Goal: Feedback & Contribution: Contribute content

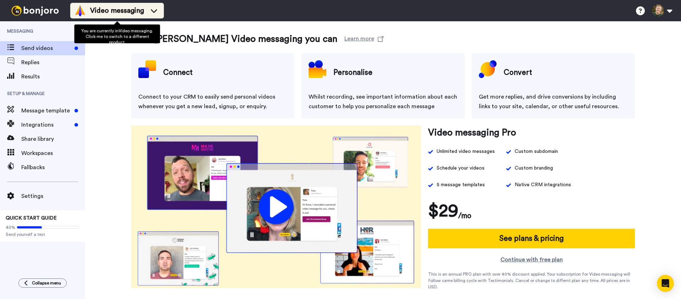
click at [111, 13] on span "Video messaging" at bounding box center [117, 11] width 54 height 10
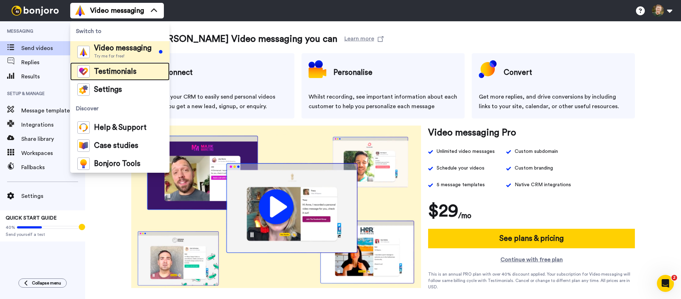
click at [105, 71] on span "Testimonials" at bounding box center [115, 71] width 43 height 7
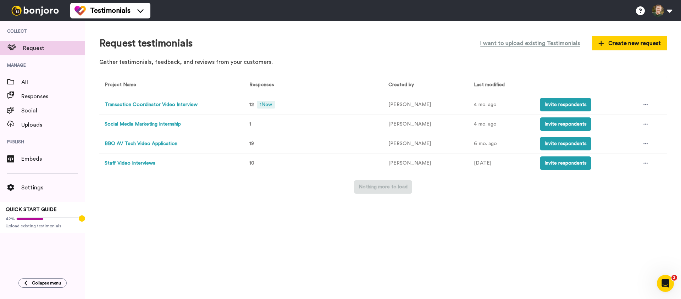
click at [176, 104] on button "Transaction Coordinator Video Interview" at bounding box center [151, 104] width 93 height 7
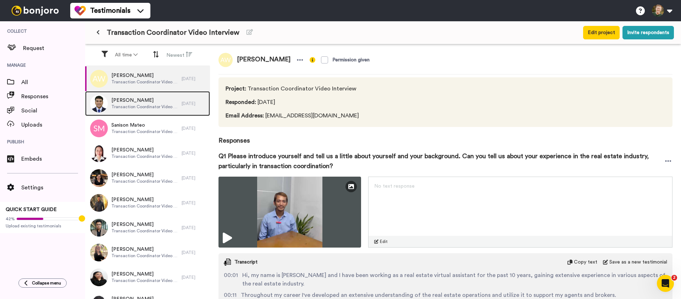
click at [147, 104] on span "Transaction Coordinator Video Interview" at bounding box center [144, 107] width 67 height 6
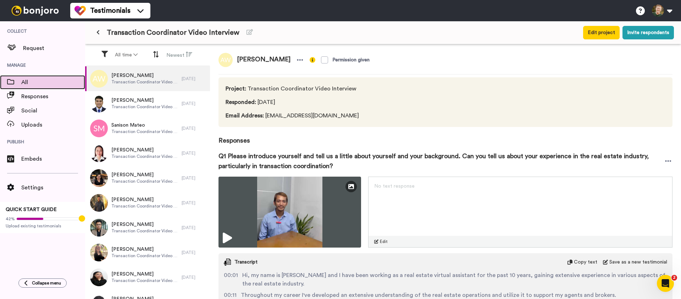
click at [36, 86] on span "All" at bounding box center [53, 82] width 64 height 9
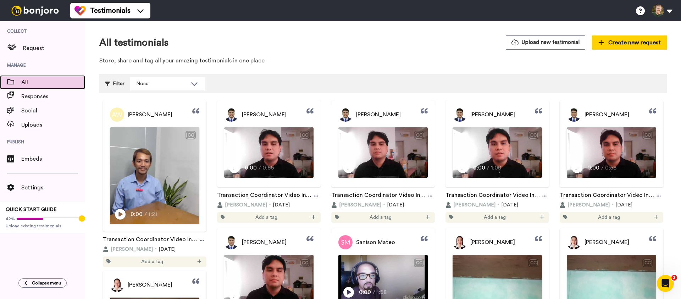
click at [33, 84] on span "All" at bounding box center [53, 82] width 64 height 9
click at [31, 87] on div "All" at bounding box center [42, 82] width 85 height 14
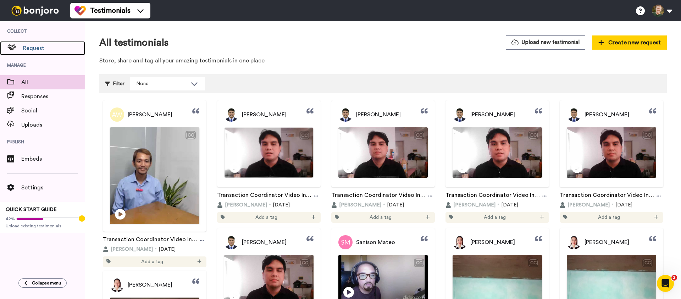
click at [28, 49] on span "Request" at bounding box center [54, 48] width 62 height 9
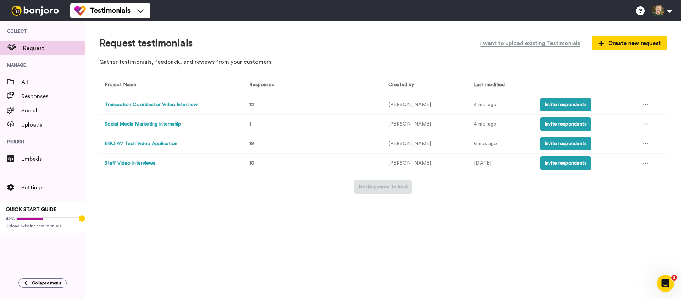
click at [130, 162] on button "Staff Video Interviews" at bounding box center [130, 163] width 51 height 7
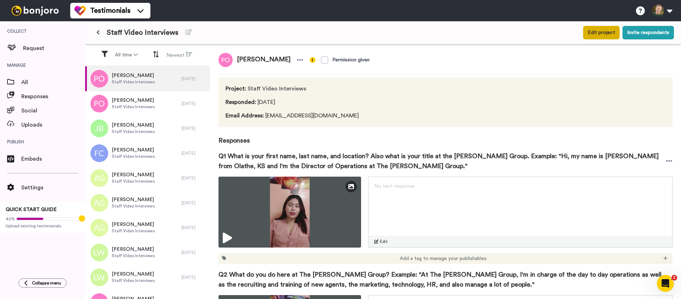
click at [604, 34] on button "Edit project" at bounding box center [601, 32] width 37 height 13
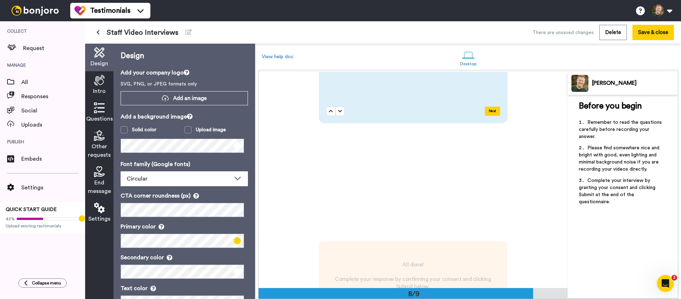
scroll to position [1439, 0]
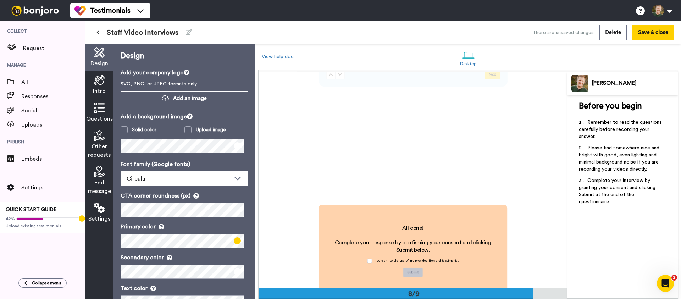
click at [100, 33] on button at bounding box center [98, 32] width 12 height 13
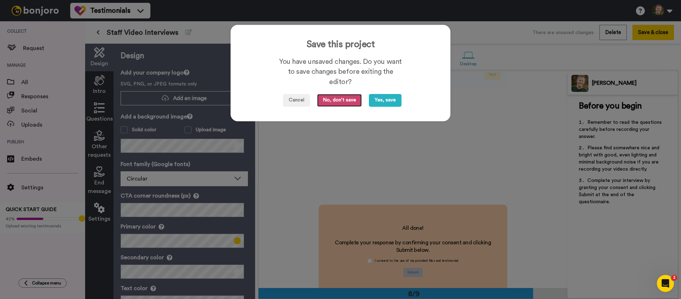
click at [342, 101] on button "No, don't save" at bounding box center [339, 100] width 45 height 13
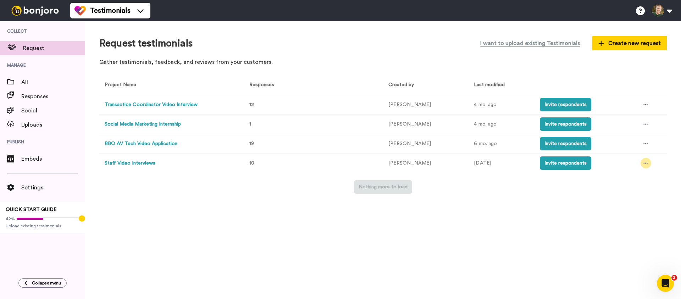
click at [646, 163] on div at bounding box center [646, 163] width 11 height 11
click at [541, 214] on div "Request testimonials I want to upload existing Testimonials Create new request …" at bounding box center [383, 160] width 596 height 278
click at [572, 198] on div "Request testimonials I want to upload existing Testimonials Create new request …" at bounding box center [383, 160] width 596 height 278
click at [468, 221] on div "Request testimonials I want to upload existing Testimonials Create new request …" at bounding box center [383, 160] width 596 height 278
click at [636, 40] on span "Create new request" at bounding box center [630, 43] width 62 height 9
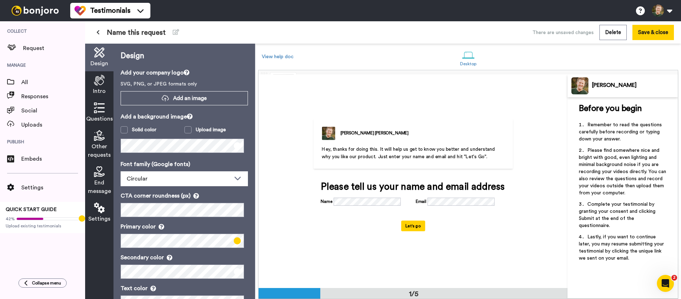
click at [475, 259] on div "[PERSON_NAME] Hey, thanks for doing this. It will help us get to know you bette…" at bounding box center [413, 181] width 232 height 160
click at [92, 83] on div "Intro" at bounding box center [99, 85] width 28 height 28
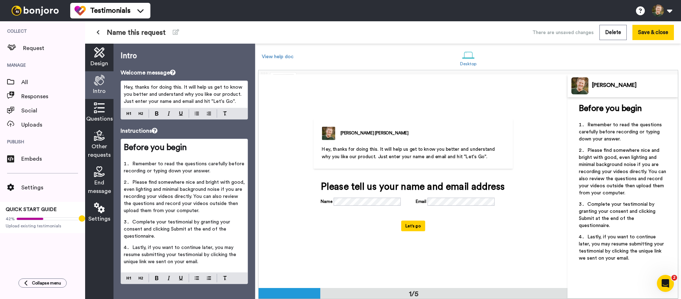
click at [193, 92] on span "Hey, thanks for doing this. It will help us get to know you better and understa…" at bounding box center [184, 94] width 120 height 19
click at [193, 99] on span "Hey, thanks for doing this. It will help us get to know you better and understa…" at bounding box center [184, 94] width 120 height 19
click at [175, 32] on icon at bounding box center [176, 32] width 6 height 6
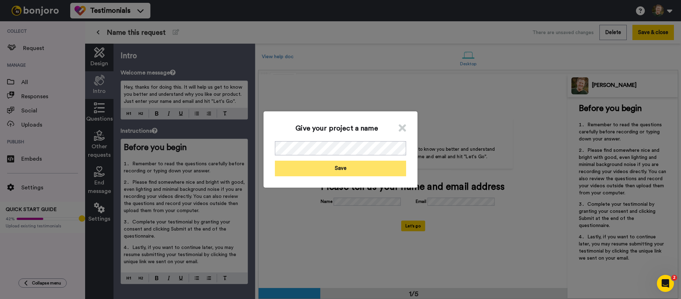
click at [344, 165] on button "Save" at bounding box center [340, 168] width 131 height 15
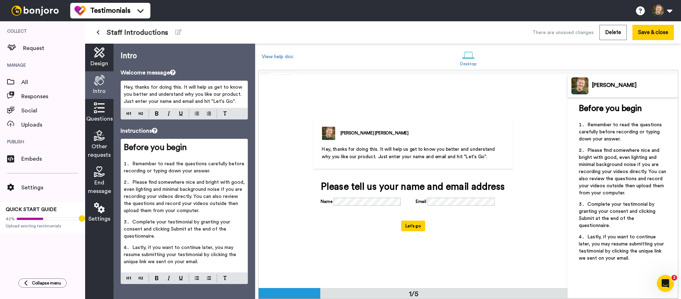
click at [163, 103] on span "Hey, thanks for doing this. It will help us get to know you better and understa…" at bounding box center [184, 94] width 120 height 19
click at [214, 88] on span "Hey, thanks for doing this. It will help us get to know you better and understa…" at bounding box center [184, 94] width 120 height 19
click at [209, 88] on span "Hey, thanks for doing this. It will help us get to know you better and understa…" at bounding box center [184, 94] width 120 height 19
drag, startPoint x: 211, startPoint y: 88, endPoint x: 208, endPoint y: 89, distance: 4.0
click at [208, 89] on span "Hey, thanks for doing this. It will help us get to know you better and understa…" at bounding box center [184, 94] width 120 height 19
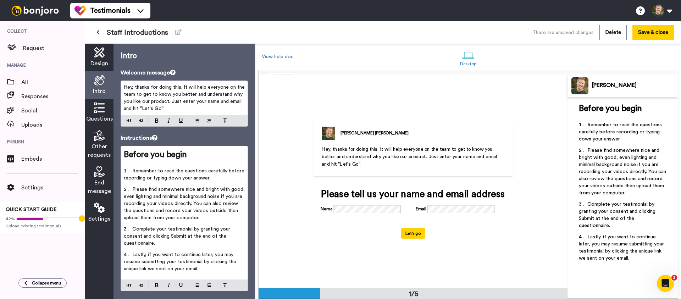
click at [363, 200] on div "Please tell us your name and email address" at bounding box center [413, 194] width 185 height 11
click at [368, 207] on div "Name" at bounding box center [366, 210] width 90 height 10
click at [195, 179] on span "Remember to read the questions carefully before recording or typing down your a…" at bounding box center [185, 175] width 122 height 12
drag, startPoint x: 225, startPoint y: 179, endPoint x: 161, endPoint y: 180, distance: 63.5
click at [161, 180] on span "Remember to read the questions carefully before recording or typing down your a…" at bounding box center [185, 175] width 122 height 12
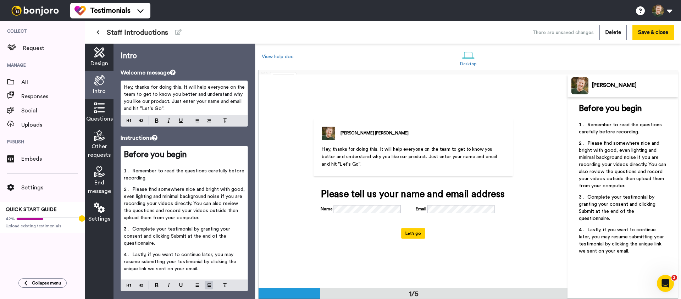
drag, startPoint x: 177, startPoint y: 232, endPoint x: 184, endPoint y: 235, distance: 7.9
click at [177, 232] on span "Complete your testimonial by granting your consent and clicking Submit at the e…" at bounding box center [178, 236] width 108 height 19
drag, startPoint x: 193, startPoint y: 229, endPoint x: 167, endPoint y: 230, distance: 25.5
click at [167, 230] on span "Complete your testimonial by granting your consent and clicking Submit at the e…" at bounding box center [178, 236] width 108 height 19
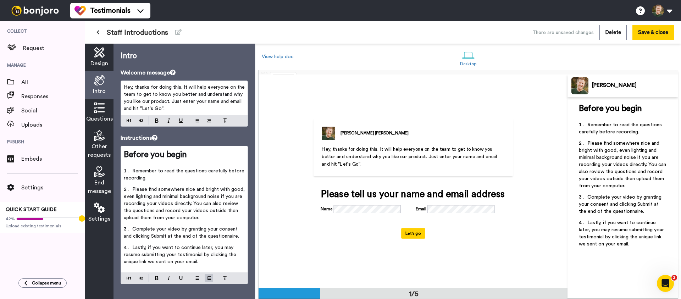
scroll to position [6, 0]
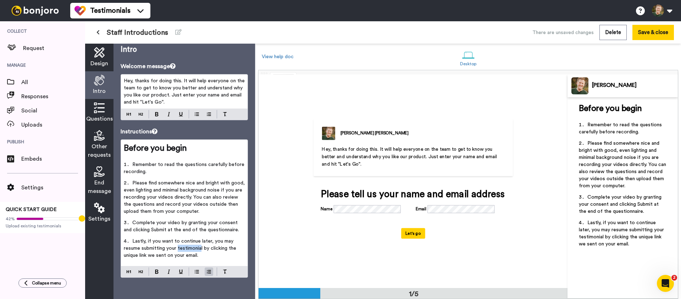
drag, startPoint x: 202, startPoint y: 249, endPoint x: 177, endPoint y: 247, distance: 24.5
click at [177, 247] on span "Lastly, if you want to continue later, you may resume submitting your testimoni…" at bounding box center [181, 248] width 114 height 19
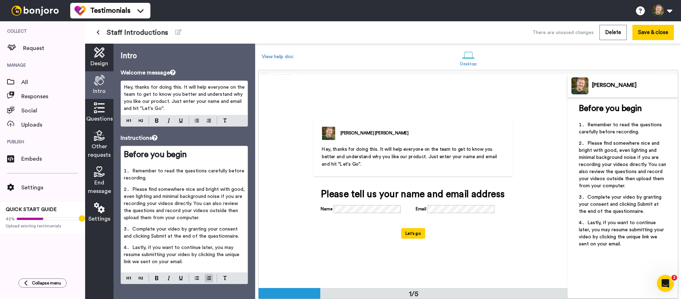
click at [95, 105] on icon at bounding box center [99, 108] width 11 height 11
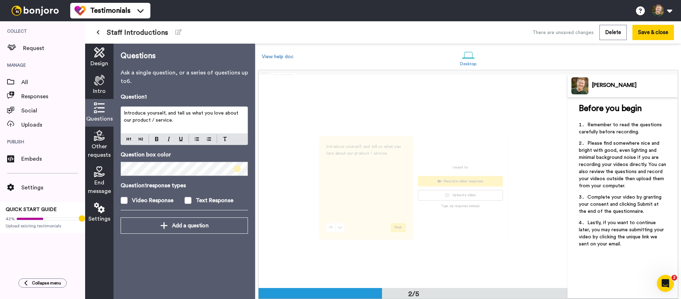
scroll to position [213, 0]
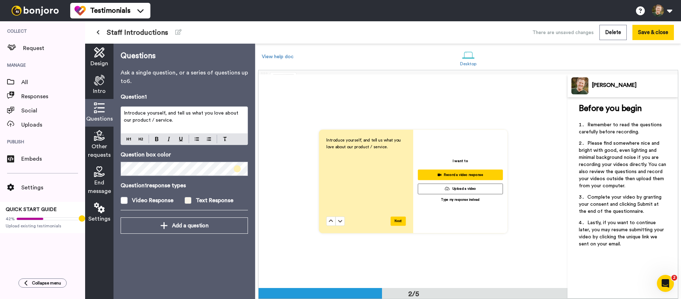
click at [199, 200] on div "Text Response" at bounding box center [215, 200] width 38 height 9
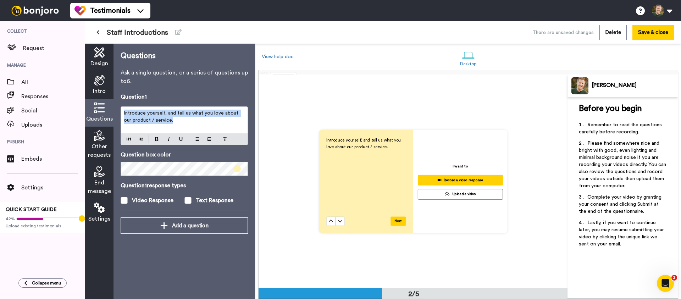
drag, startPoint x: 175, startPoint y: 125, endPoint x: 119, endPoint y: 115, distance: 56.6
click at [119, 115] on div "Questions Ask a single question, or a series of questions up to 6 . Question 1 …" at bounding box center [185, 171] width 142 height 255
click at [130, 138] on div "Introduce yourself, and tell us what you love about our product / service." at bounding box center [184, 125] width 127 height 39
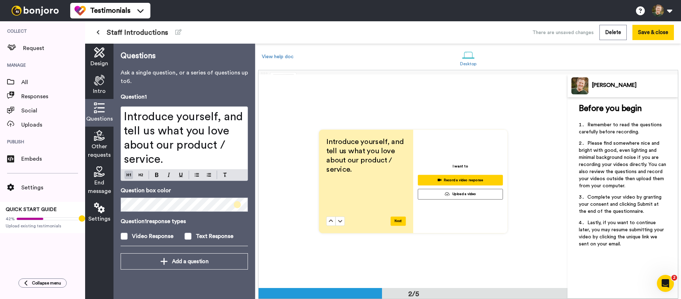
click at [634, 262] on div "Before you begin ﻿ Remember to read the questions carefully before recording. P…" at bounding box center [623, 198] width 110 height 202
click at [220, 120] on span "Introduce yourself, and tell us what you love about our product / service." at bounding box center [185, 138] width 122 height 54
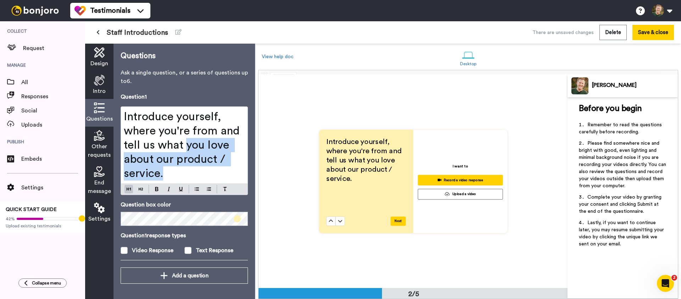
drag, startPoint x: 187, startPoint y: 145, endPoint x: 206, endPoint y: 172, distance: 32.5
click at [206, 172] on h1 "Introduce yourself, where you're from and tell us what you love about our produ…" at bounding box center [184, 145] width 121 height 71
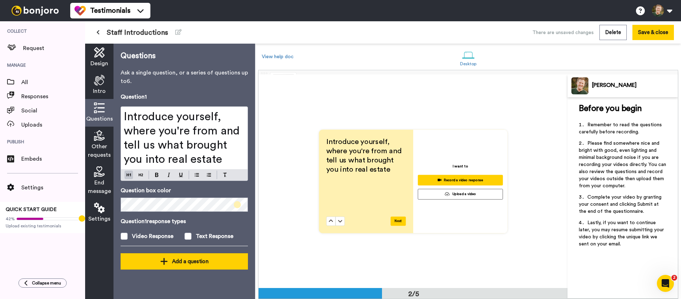
click at [187, 268] on button "Add a question" at bounding box center [184, 261] width 127 height 16
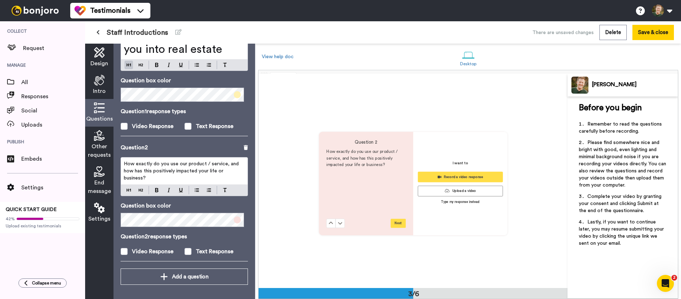
scroll to position [426, 0]
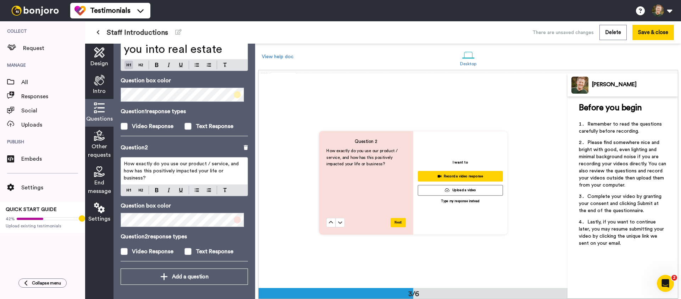
click at [145, 173] on span "How exactly do you use our product / service, and how has this positively impac…" at bounding box center [182, 170] width 116 height 19
click at [192, 250] on label "Text Response" at bounding box center [216, 251] width 64 height 9
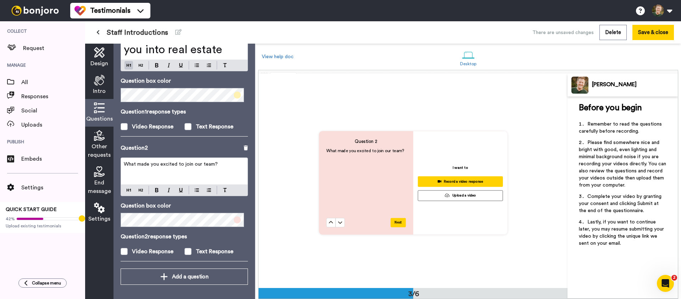
click at [198, 169] on div "What made you excited to join our team?" at bounding box center [184, 171] width 127 height 27
drag, startPoint x: 214, startPoint y: 165, endPoint x: 191, endPoint y: 166, distance: 23.1
click at [192, 166] on span "What made you excited to join our team?" at bounding box center [171, 164] width 94 height 5
click at [129, 193] on div "What made you excited to join The [PERSON_NAME] Group?" at bounding box center [184, 177] width 127 height 39
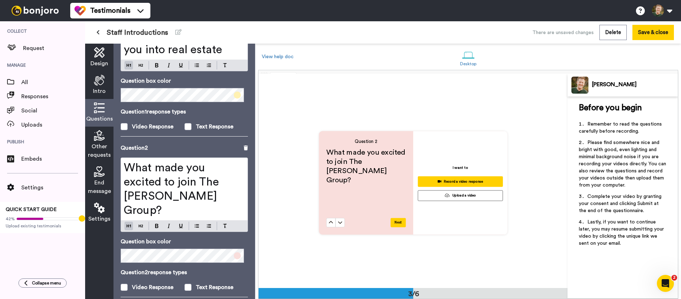
click at [175, 171] on span "What made you excited to join The [PERSON_NAME] Group?" at bounding box center [173, 189] width 98 height 54
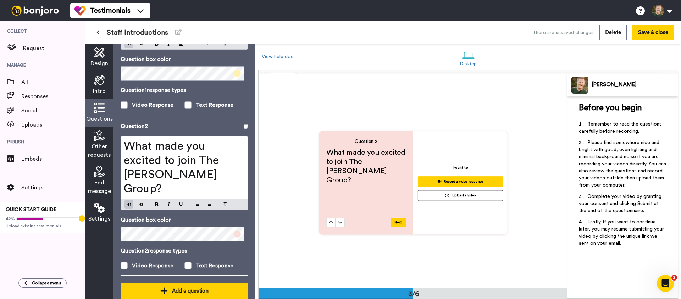
click at [211, 287] on div "Add a question" at bounding box center [184, 291] width 116 height 9
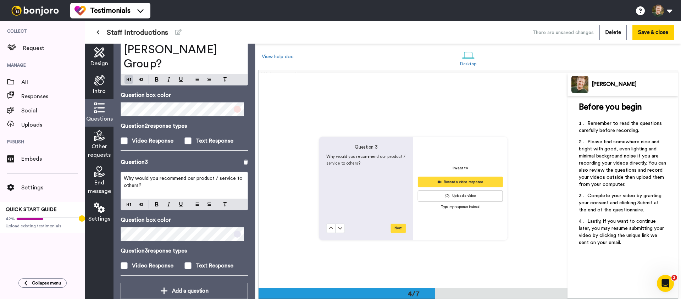
scroll to position [642, 0]
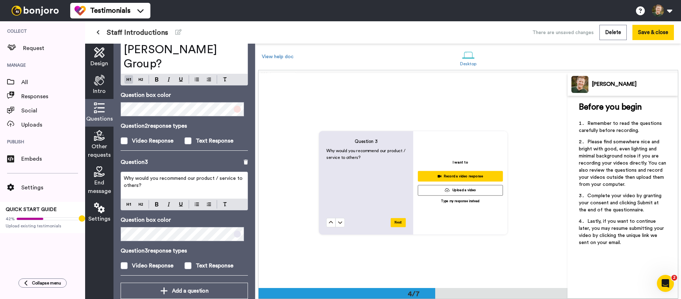
click at [164, 176] on span "Why would you recommend our product / service to others?" at bounding box center [184, 182] width 120 height 12
drag, startPoint x: 152, startPoint y: 172, endPoint x: 126, endPoint y: 161, distance: 28.7
click at [126, 175] on p "Why would you recommend our product / service to others?" at bounding box center [184, 182] width 121 height 14
click at [148, 175] on p "Why would you recommend our product / service to others?" at bounding box center [184, 182] width 121 height 14
drag, startPoint x: 146, startPoint y: 173, endPoint x: 122, endPoint y: 165, distance: 24.8
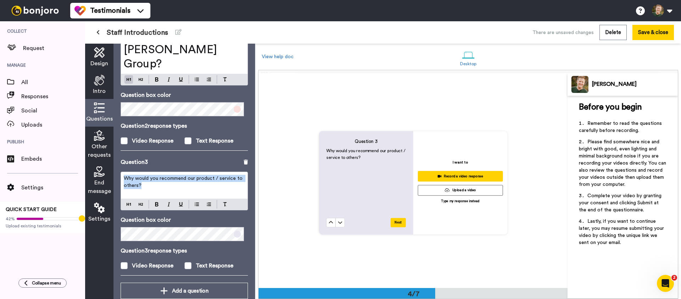
click at [123, 172] on div "Why would you recommend our product / service to others?" at bounding box center [184, 185] width 127 height 27
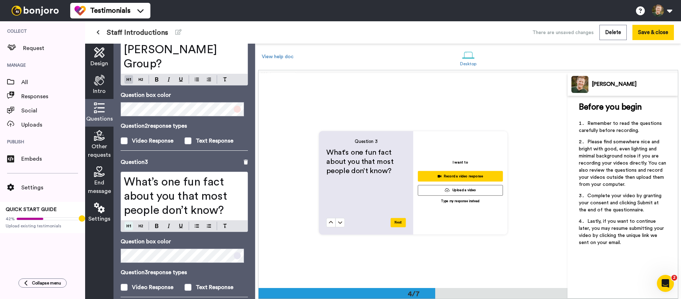
click at [128, 193] on div "What’s one fun fact about you that most people don’t know?" at bounding box center [184, 202] width 127 height 60
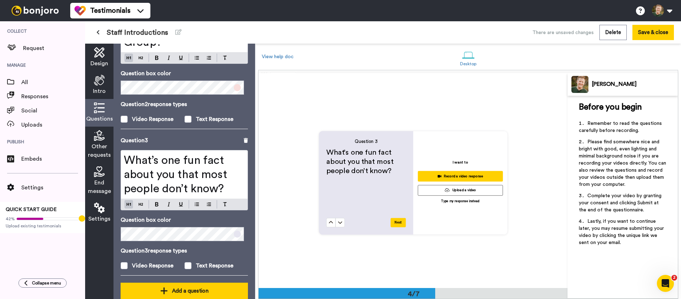
click at [201, 287] on div "Add a question" at bounding box center [184, 291] width 116 height 9
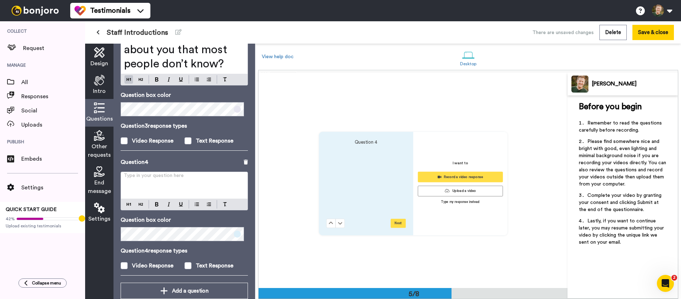
scroll to position [858, 0]
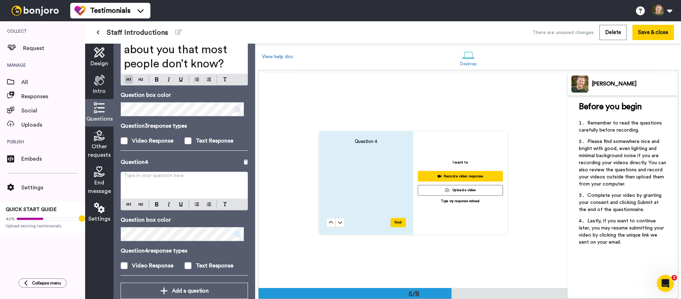
click at [206, 172] on div "Type in your question here ﻿" at bounding box center [184, 185] width 127 height 27
paste div
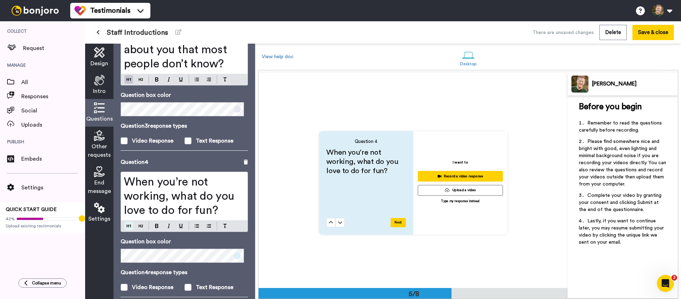
click at [129, 190] on div "When you’re not working, what do you love to do for fun?" at bounding box center [184, 202] width 127 height 60
click at [210, 283] on div "Text Response" at bounding box center [215, 287] width 38 height 9
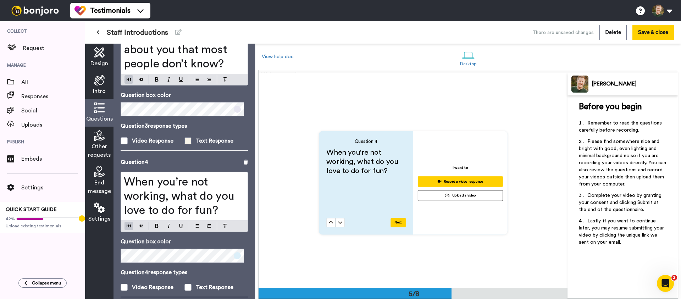
click at [202, 137] on div "Text Response" at bounding box center [215, 141] width 38 height 9
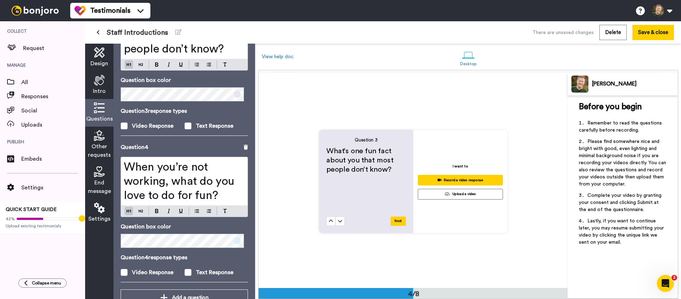
scroll to position [424, 0]
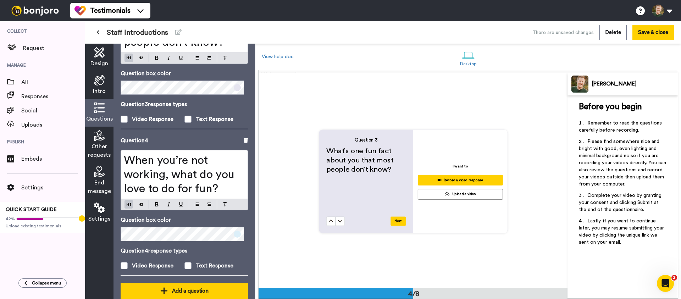
click at [198, 287] on div "Add a question" at bounding box center [184, 291] width 116 height 9
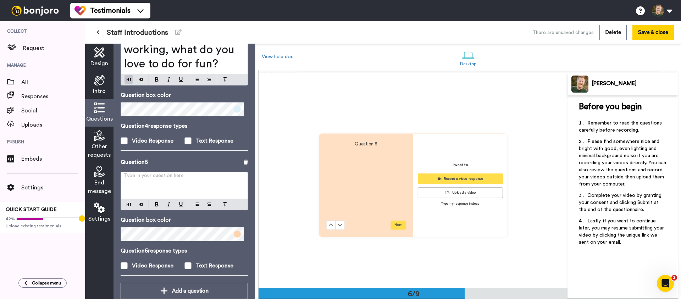
scroll to position [1074, 0]
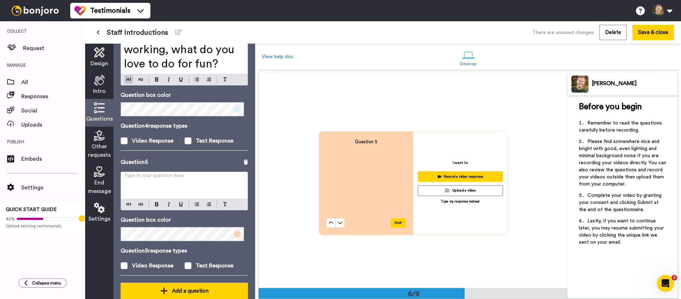
click at [205, 287] on div "Add a question" at bounding box center [184, 291] width 116 height 9
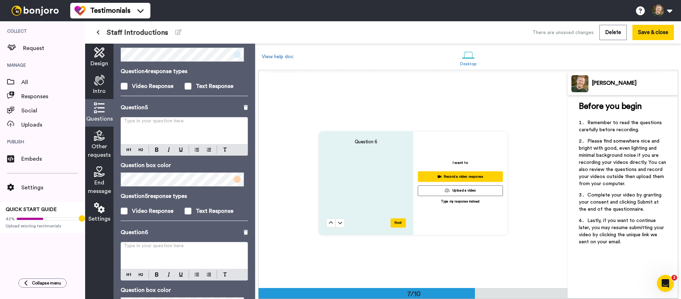
scroll to position [599, 0]
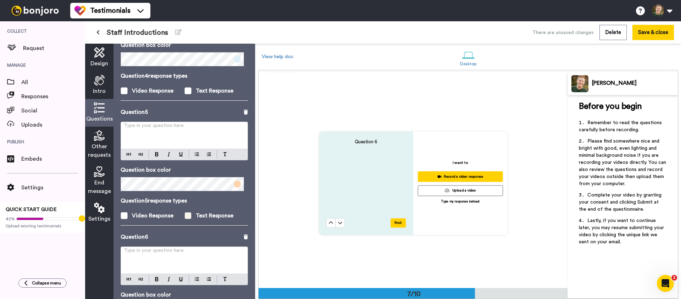
click at [200, 211] on div "Text Response" at bounding box center [215, 215] width 38 height 9
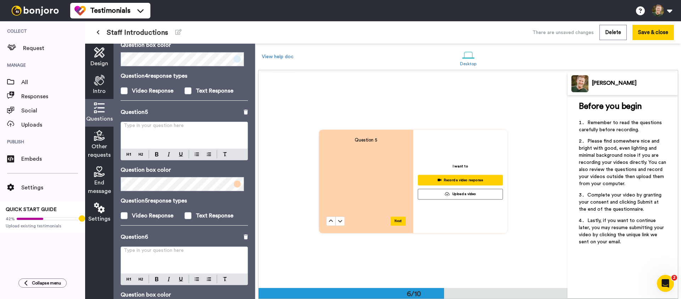
scroll to position [658, 0]
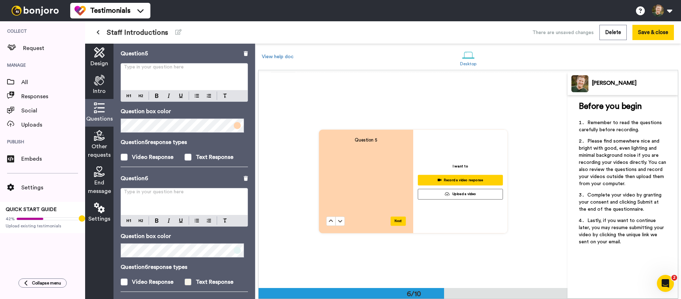
click at [215, 278] on div "Text Response" at bounding box center [215, 282] width 38 height 9
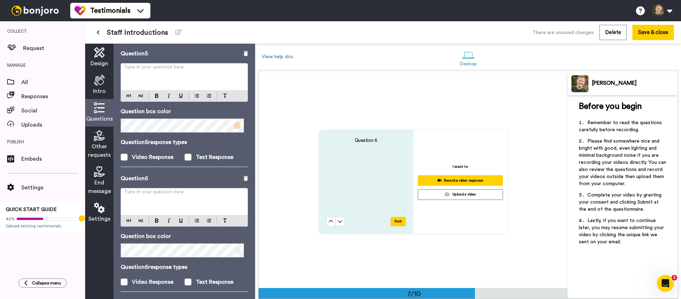
click at [185, 188] on div "Type in your question here ﻿" at bounding box center [184, 201] width 127 height 27
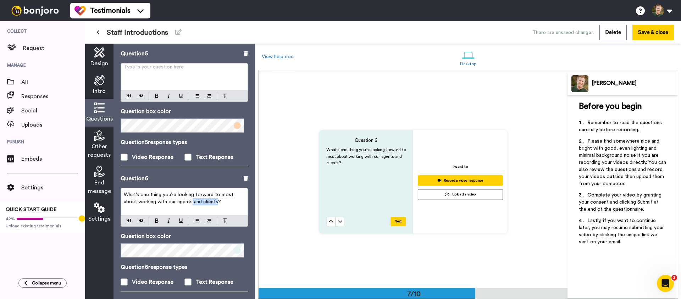
drag, startPoint x: 218, startPoint y: 189, endPoint x: 192, endPoint y: 187, distance: 26.0
click at [192, 192] on span "What’s one thing you’re looking forward to most about working with our agents a…" at bounding box center [179, 198] width 111 height 12
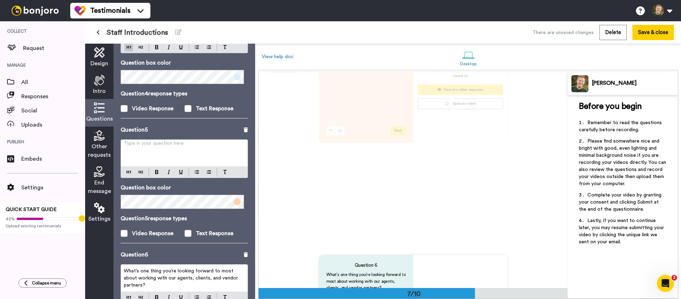
click at [186, 144] on div "Type in your question here ﻿" at bounding box center [184, 153] width 127 height 27
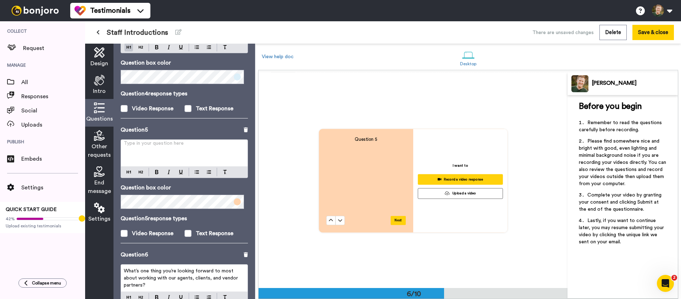
scroll to position [1076, 0]
click at [185, 142] on div "Type in your question here ﻿" at bounding box center [184, 153] width 127 height 27
click at [178, 143] on p "Type in your question here ﻿" at bounding box center [184, 146] width 121 height 7
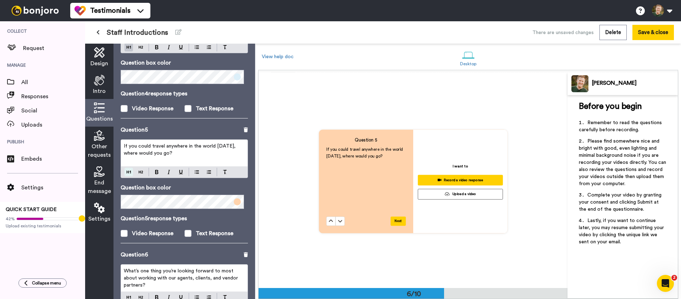
click at [128, 158] on div "If you could travel anywhere in the world [DATE], where would you go?" at bounding box center [184, 158] width 127 height 39
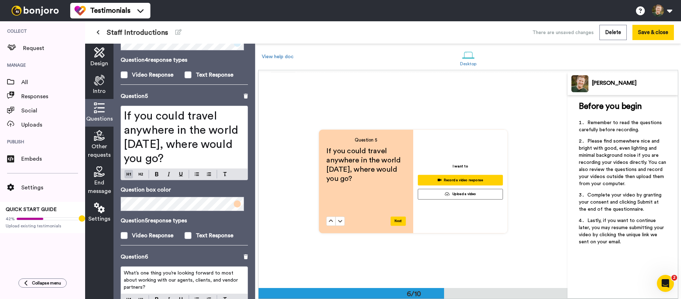
scroll to position [636, 0]
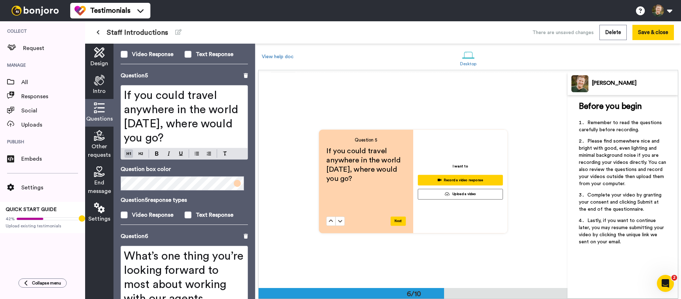
click at [130, 264] on div "What’s one thing you’re looking forward to most about working with our agents, …" at bounding box center [184, 297] width 127 height 103
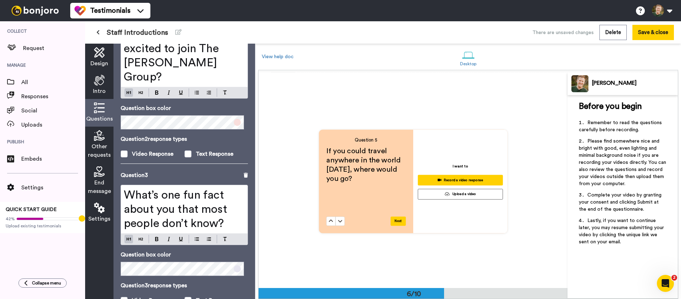
scroll to position [0, 0]
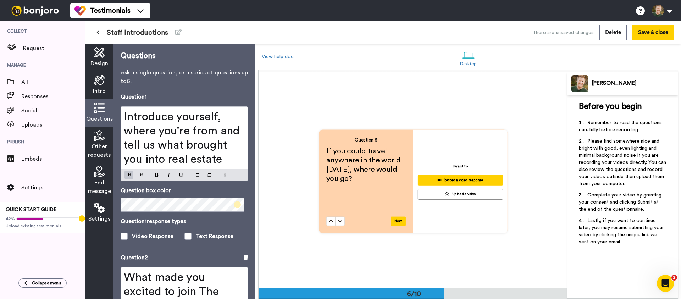
click at [107, 144] on span "Other requests" at bounding box center [99, 150] width 23 height 17
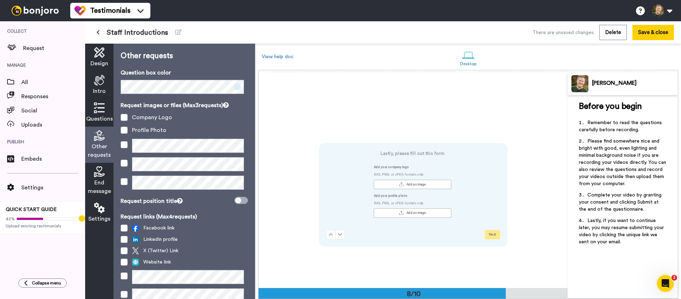
scroll to position [1507, 0]
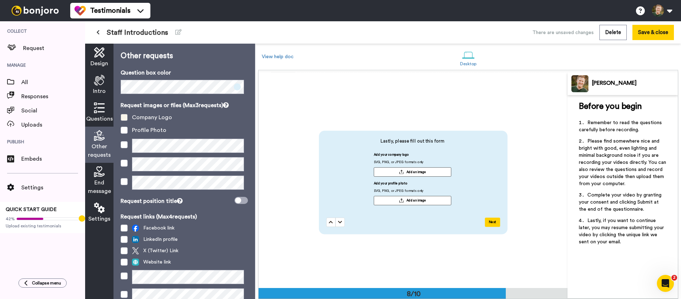
click at [121, 116] on span at bounding box center [124, 117] width 7 height 7
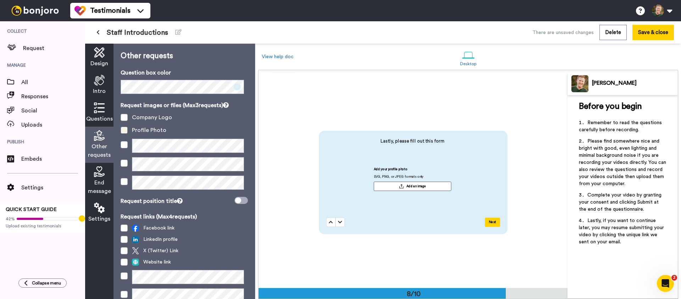
click at [123, 130] on span at bounding box center [124, 130] width 7 height 7
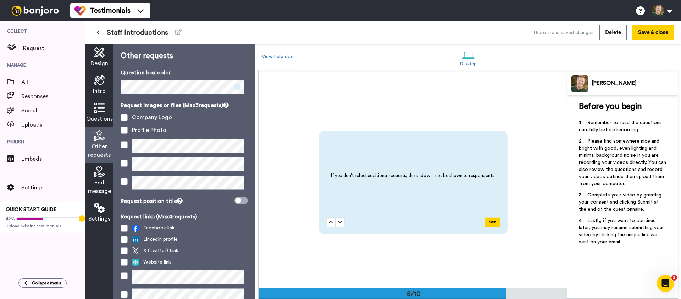
click at [107, 185] on span "End message" at bounding box center [99, 186] width 23 height 17
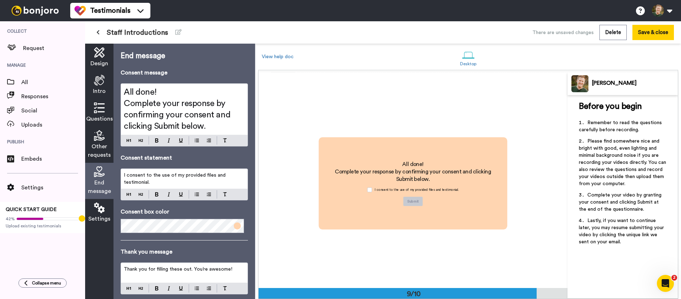
scroll to position [1722, 0]
click at [185, 114] on span "Complete your response by confirming your consent and clicking Submit below." at bounding box center [178, 114] width 109 height 31
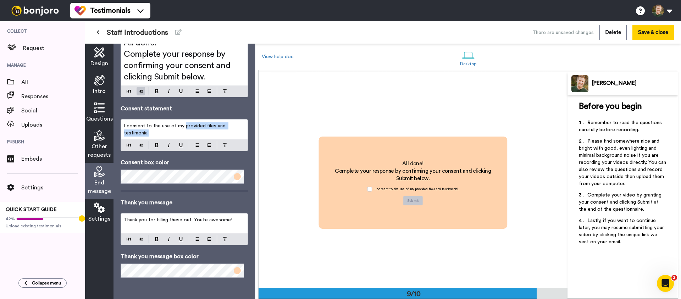
drag, startPoint x: 148, startPoint y: 134, endPoint x: 183, endPoint y: 126, distance: 36.3
click at [183, 126] on span "I consent to the use of my provided files and testimonial." at bounding box center [175, 129] width 103 height 12
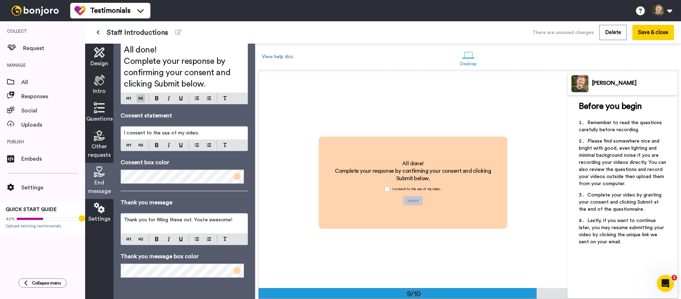
click at [176, 221] on span "Thank you for filling these out. You’re awesome!" at bounding box center [178, 219] width 109 height 5
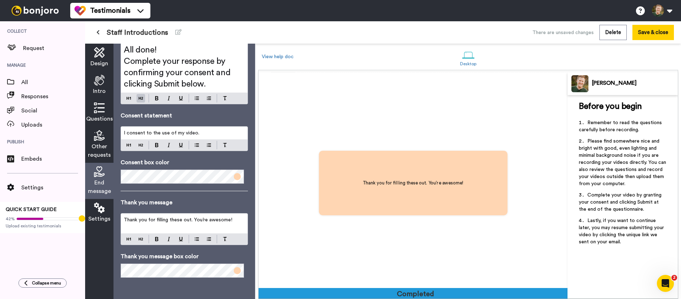
scroll to position [1937, 0]
drag, startPoint x: 189, startPoint y: 220, endPoint x: 156, endPoint y: 220, distance: 33.0
click at [156, 220] on span "Thank you for filling these out. You’re awesome!" at bounding box center [178, 219] width 109 height 5
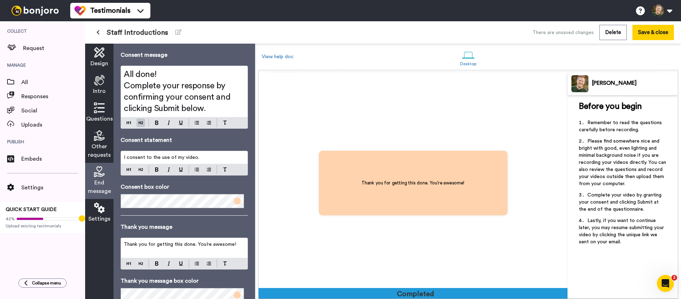
scroll to position [0, 0]
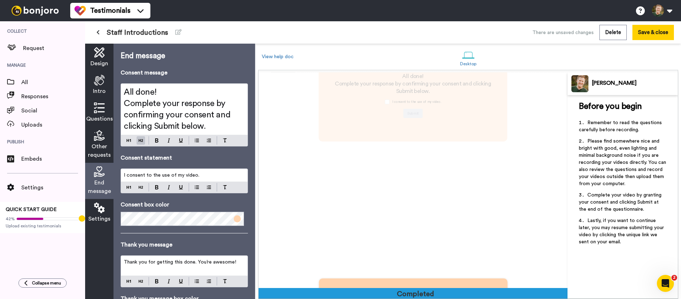
click at [180, 112] on span "Complete your response by confirming your consent and clicking Submit below." at bounding box center [178, 114] width 109 height 31
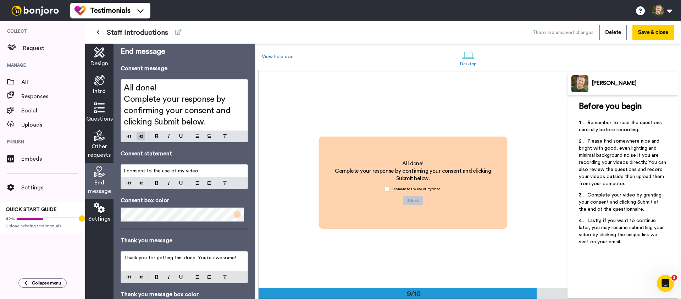
scroll to position [9, 0]
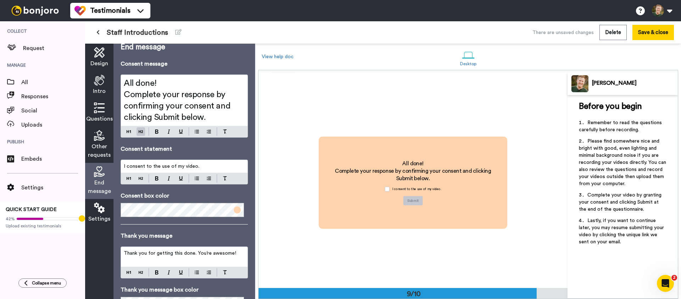
click at [193, 105] on span "Complete your response by confirming your consent and clicking Submit below." at bounding box center [178, 105] width 109 height 31
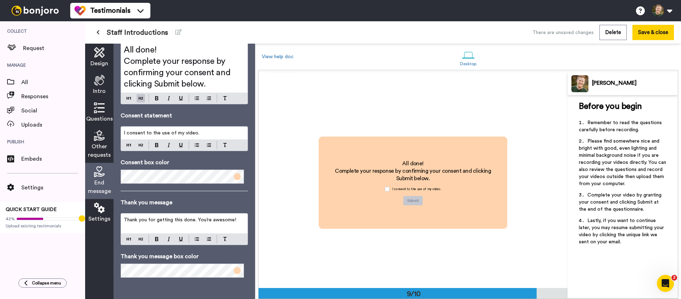
scroll to position [0, 0]
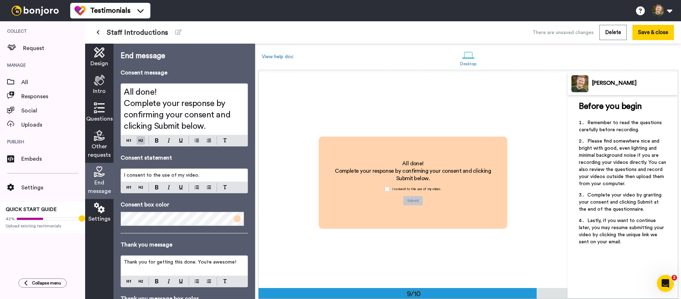
click at [105, 215] on span "Settings" at bounding box center [99, 219] width 22 height 9
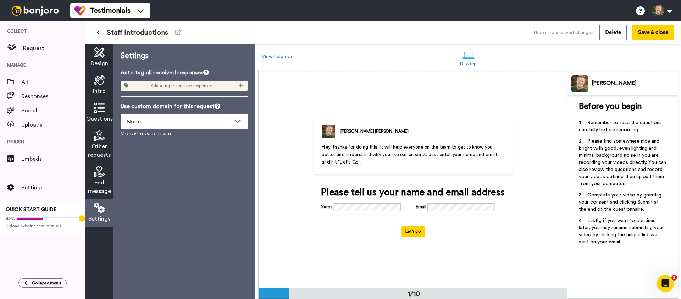
click at [93, 182] on span "End message" at bounding box center [99, 186] width 23 height 17
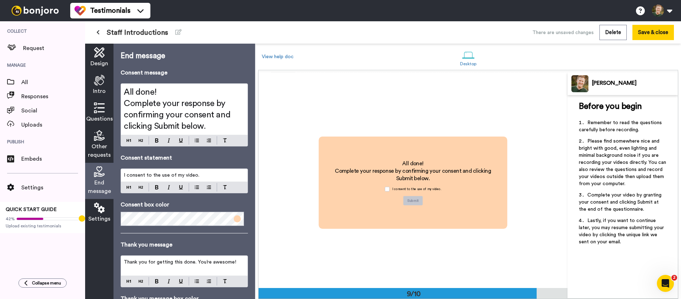
click at [103, 65] on span "Design" at bounding box center [99, 63] width 18 height 9
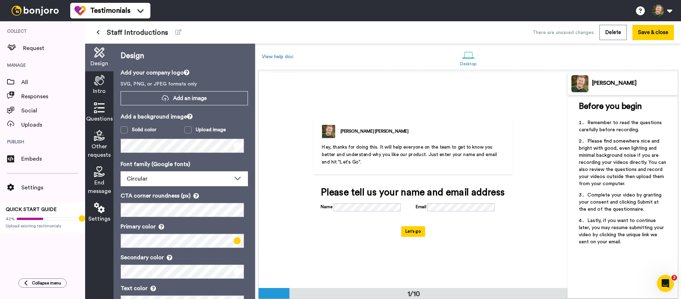
click at [101, 86] on div "Intro" at bounding box center [99, 85] width 28 height 28
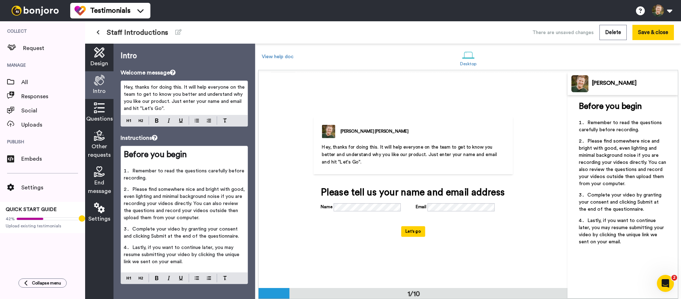
click at [99, 117] on span "Questions" at bounding box center [99, 119] width 27 height 9
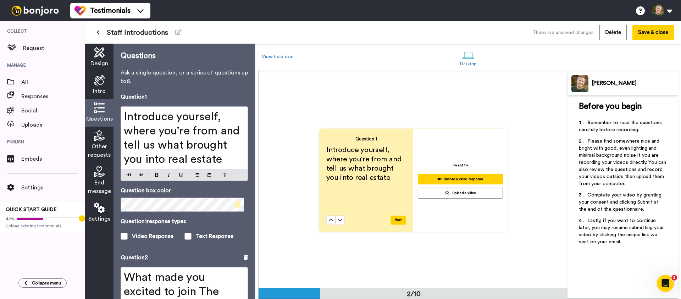
click at [99, 139] on icon at bounding box center [99, 135] width 11 height 11
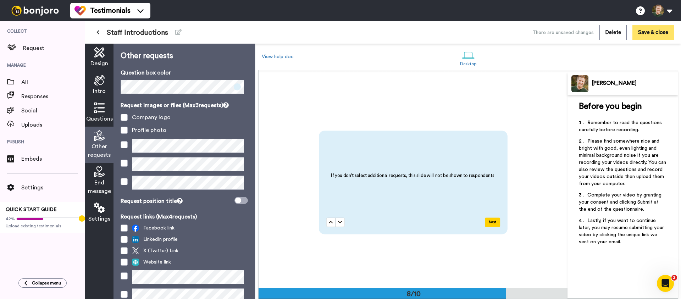
click at [661, 29] on button "Save & close" at bounding box center [654, 32] width 42 height 15
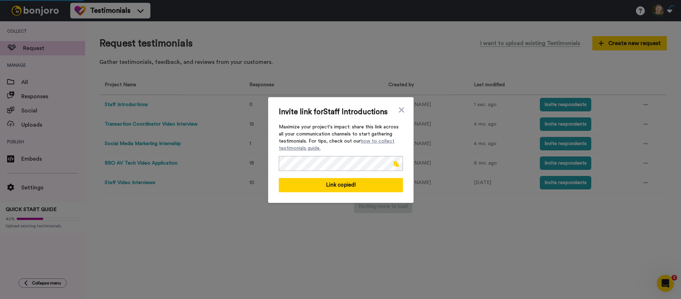
click at [395, 164] on span at bounding box center [396, 164] width 5 height 6
click at [399, 109] on icon at bounding box center [401, 109] width 5 height 5
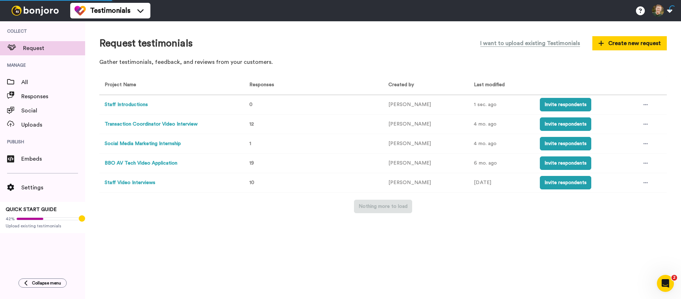
click at [382, 39] on div "Request testimonials I want to upload existing Testimonials Create new request" at bounding box center [383, 43] width 568 height 16
